Goal: Information Seeking & Learning: Check status

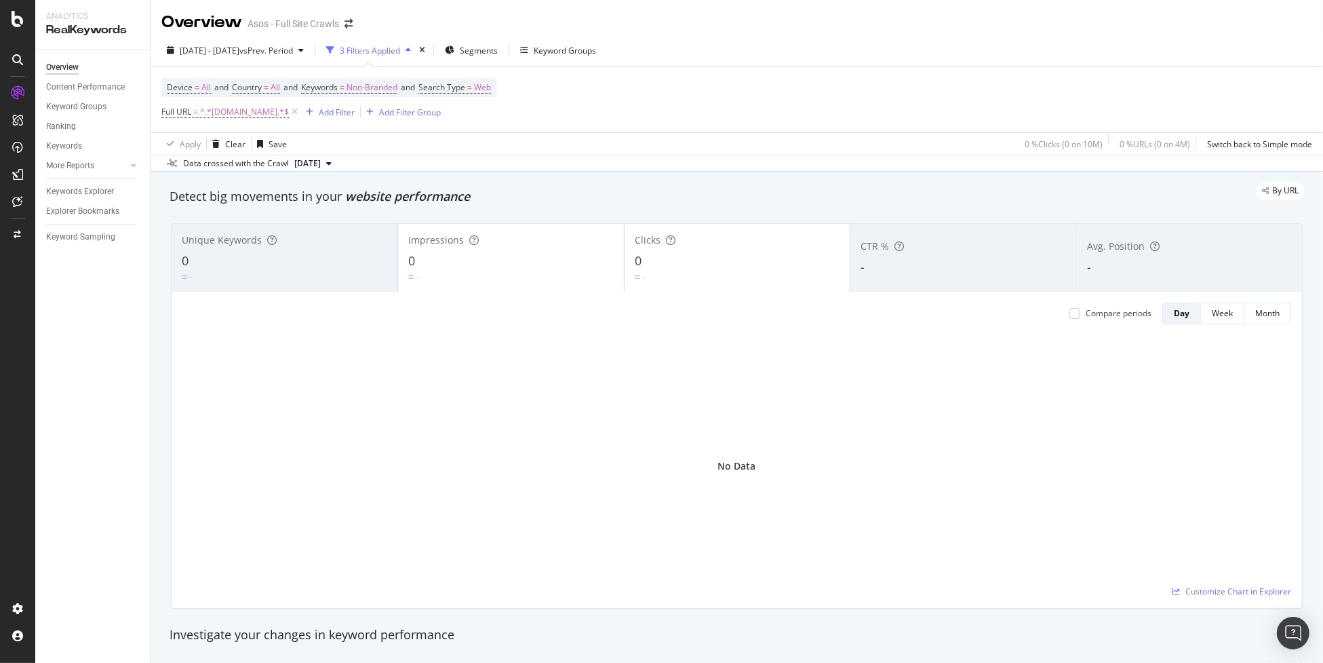
click at [68, 59] on div "Overview" at bounding box center [98, 68] width 104 height 20
click at [62, 67] on div "Overview" at bounding box center [62, 67] width 33 height 14
